Goal: Check status: Check status

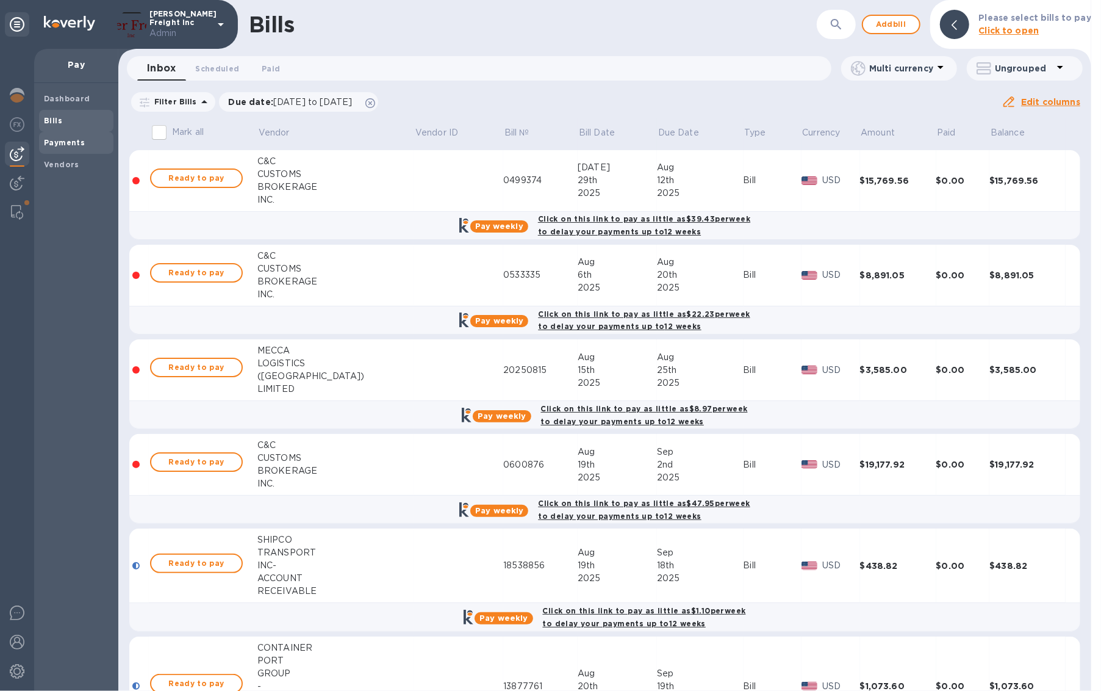
click at [66, 141] on b "Payments" at bounding box center [64, 142] width 41 height 9
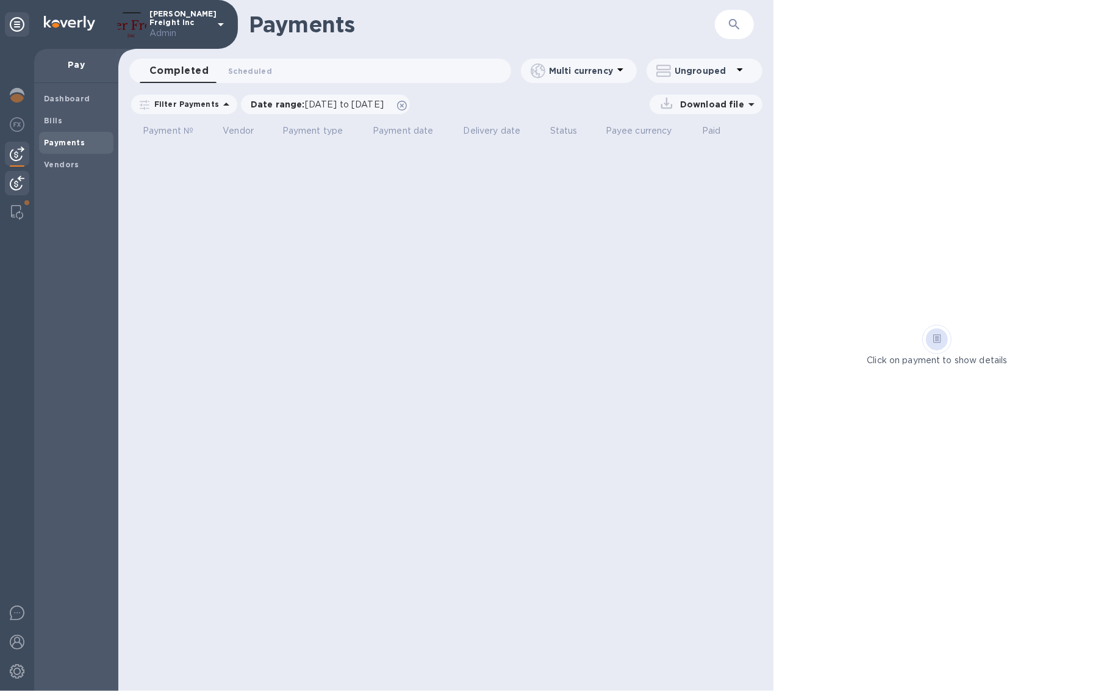
click at [20, 187] on img at bounding box center [17, 183] width 15 height 15
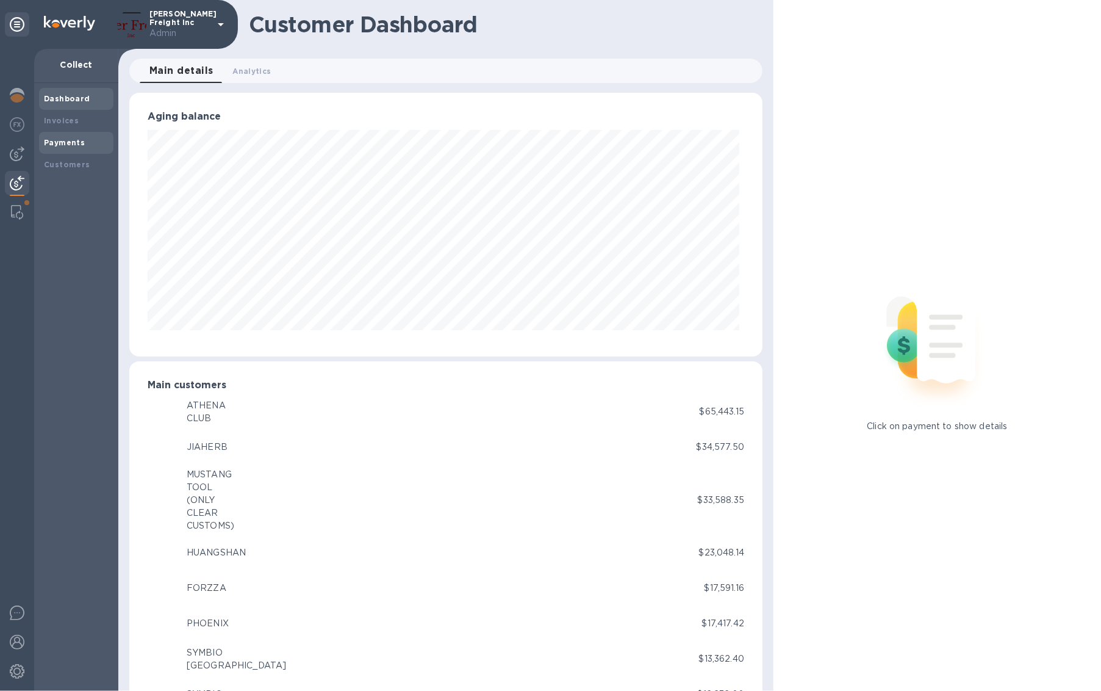
scroll to position [609939, 609573]
click at [81, 143] on b "Payments" at bounding box center [64, 142] width 41 height 9
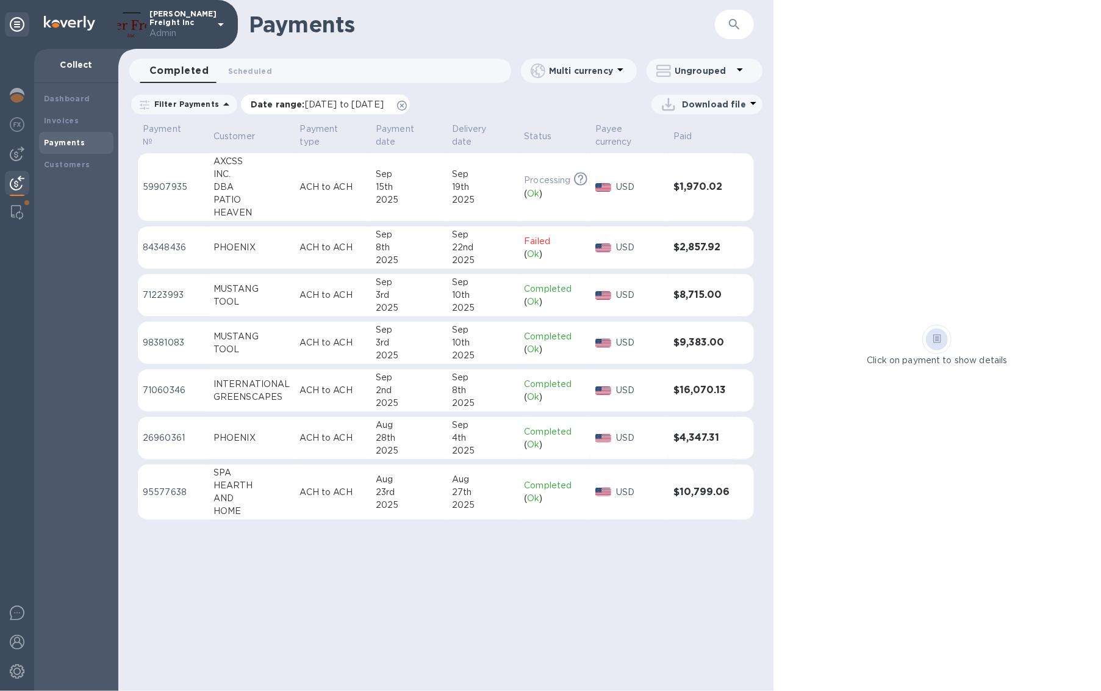
click at [407, 108] on icon at bounding box center [402, 106] width 10 height 10
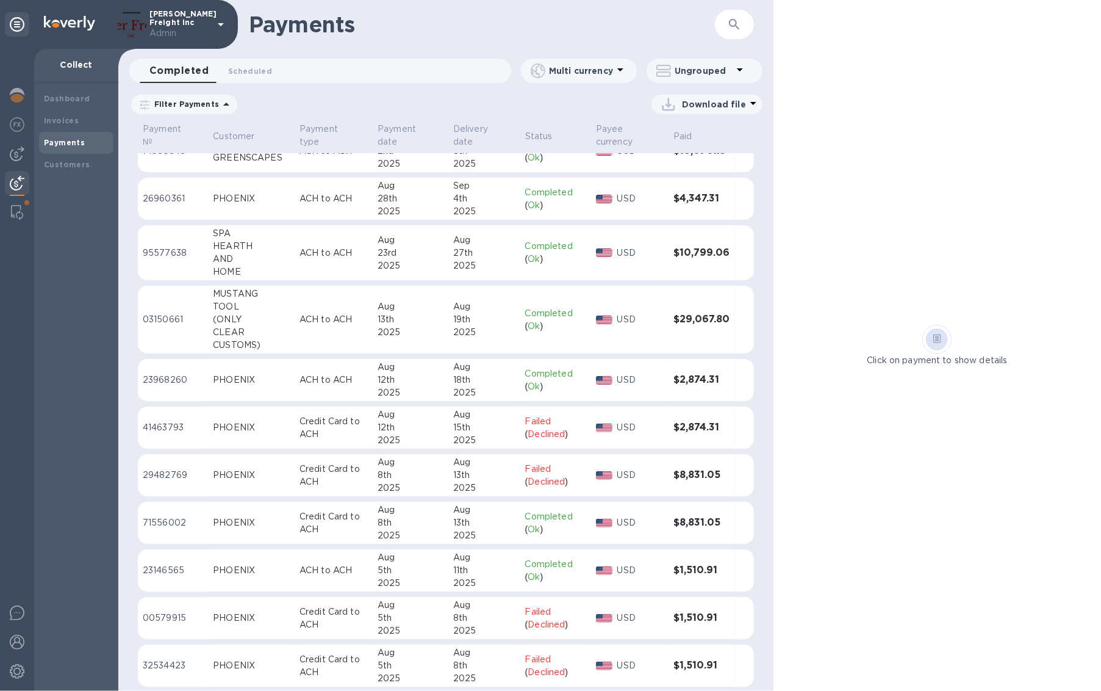
scroll to position [240, 0]
